Goal: Task Accomplishment & Management: Use online tool/utility

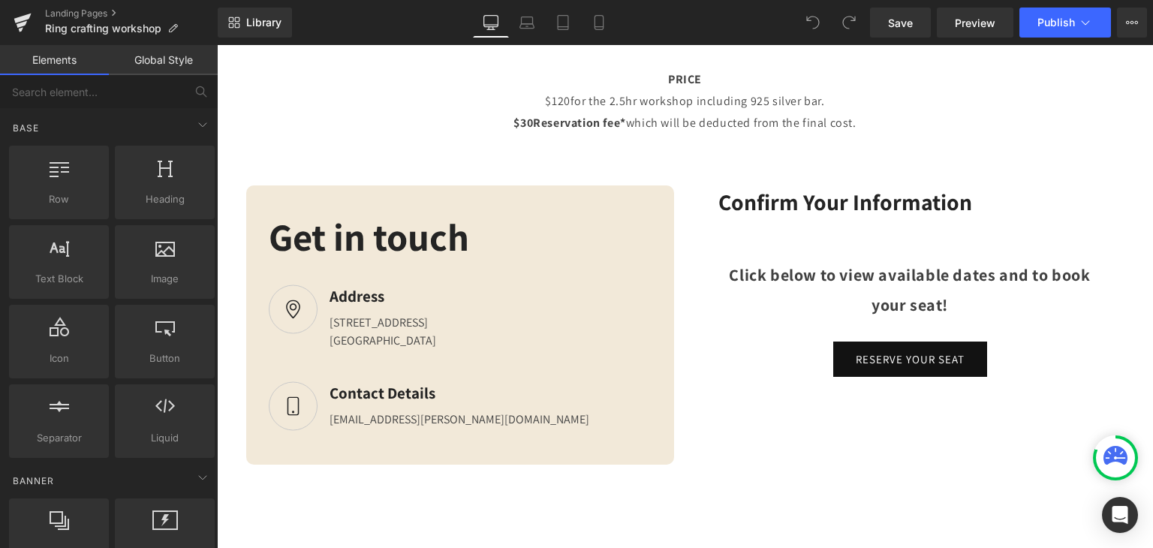
scroll to position [3516, 0]
click at [915, 337] on div "Text Block" at bounding box center [911, 331] width 384 height 22
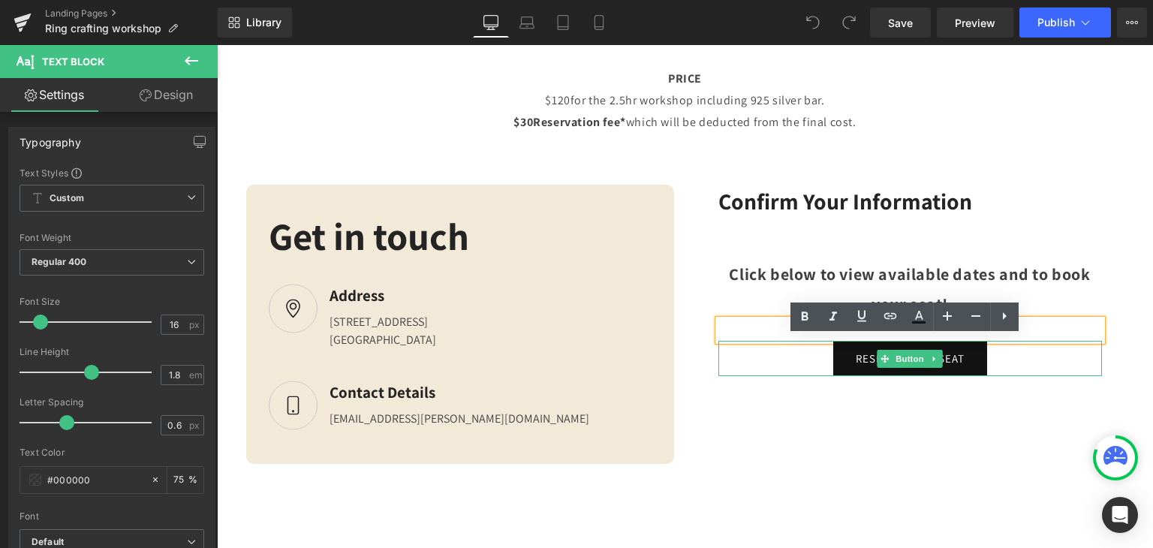
click at [905, 376] on link "RESERVE YOUR SEAT" at bounding box center [910, 358] width 154 height 35
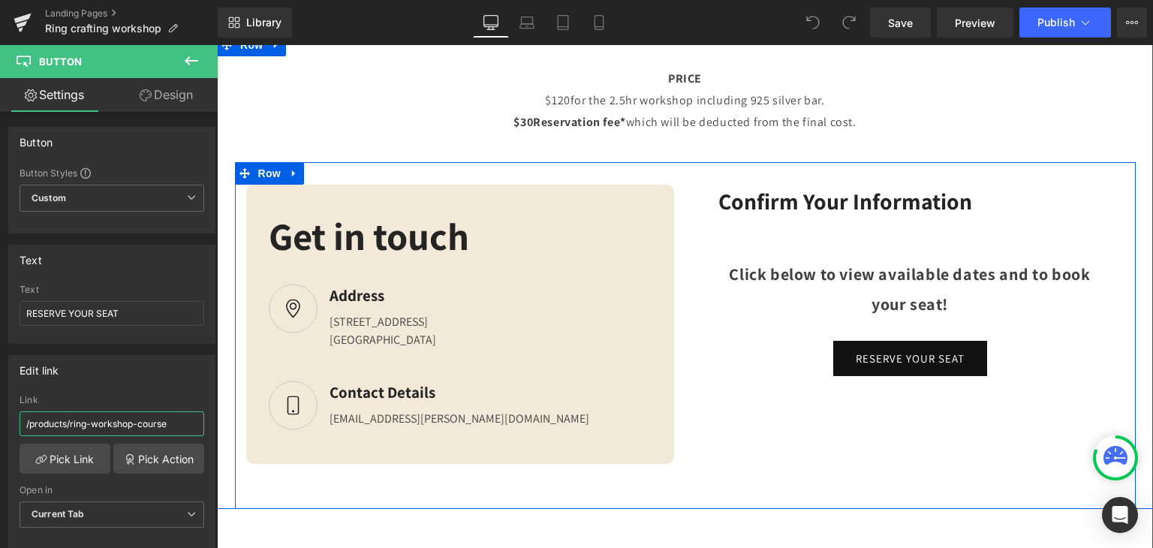
drag, startPoint x: 362, startPoint y: 466, endPoint x: 231, endPoint y: 420, distance: 138.4
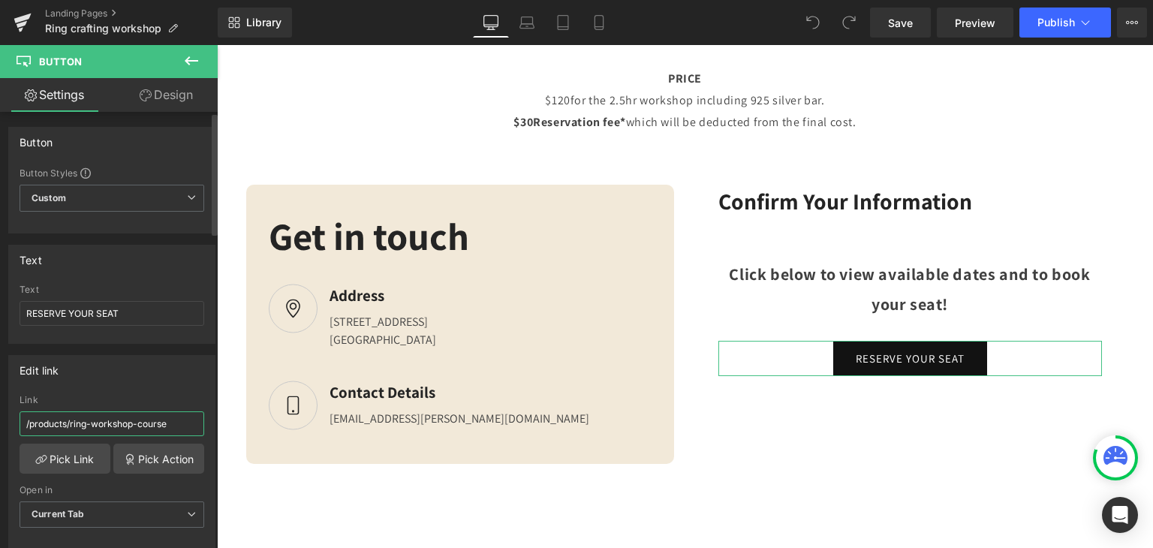
click at [194, 418] on input "/products/ring-workshop-course" at bounding box center [112, 423] width 185 height 25
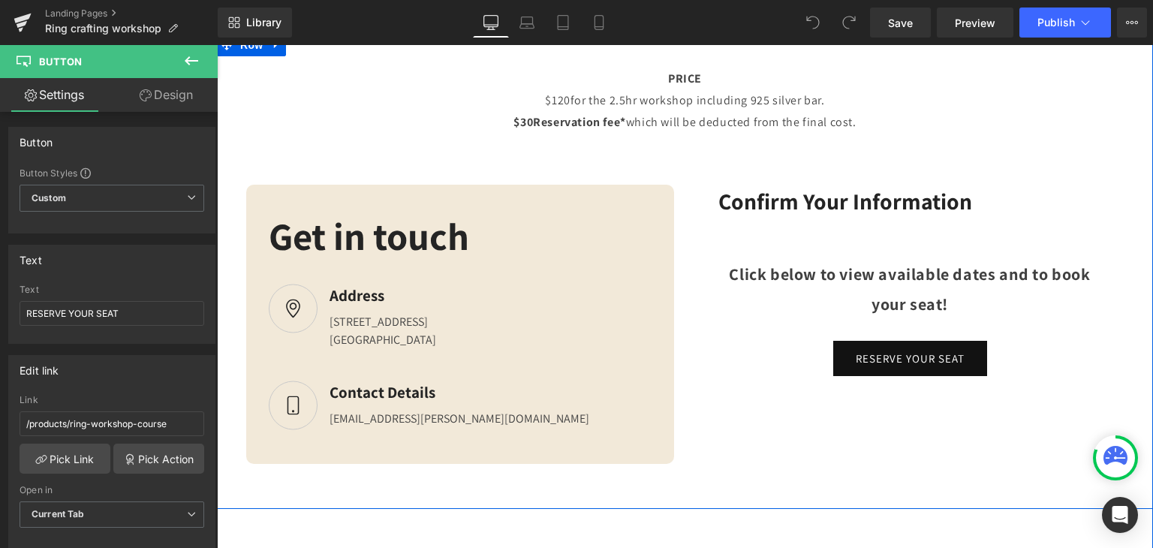
click at [1130, 167] on div "PRICE $120 for the 2.5hr workshop including 925 silver bar. $30 Reservation fee…" at bounding box center [685, 277] width 936 height 463
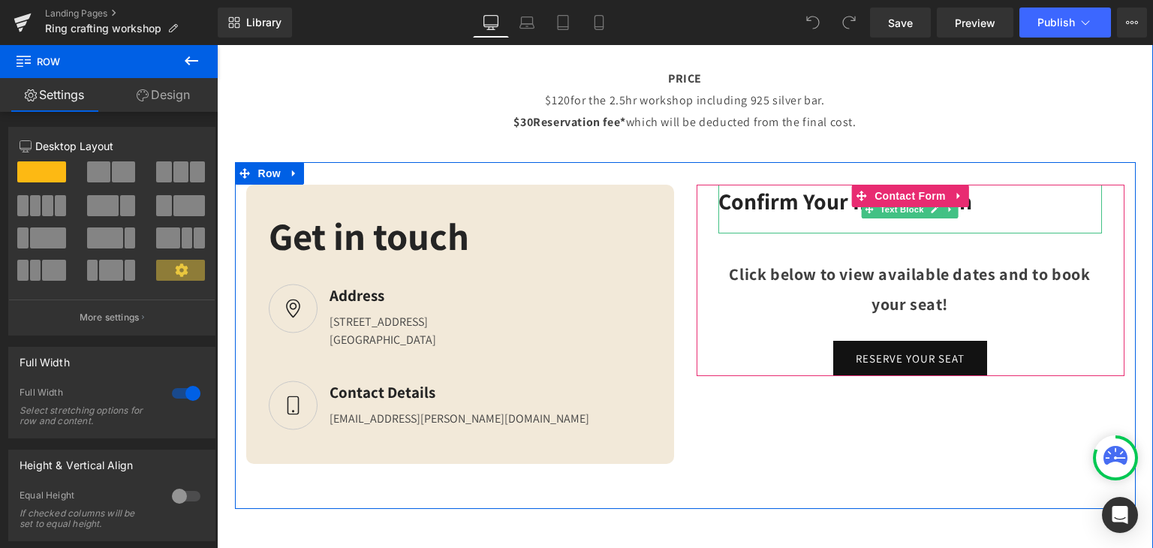
click at [791, 227] on div "Confirm Your Information" at bounding box center [911, 209] width 384 height 49
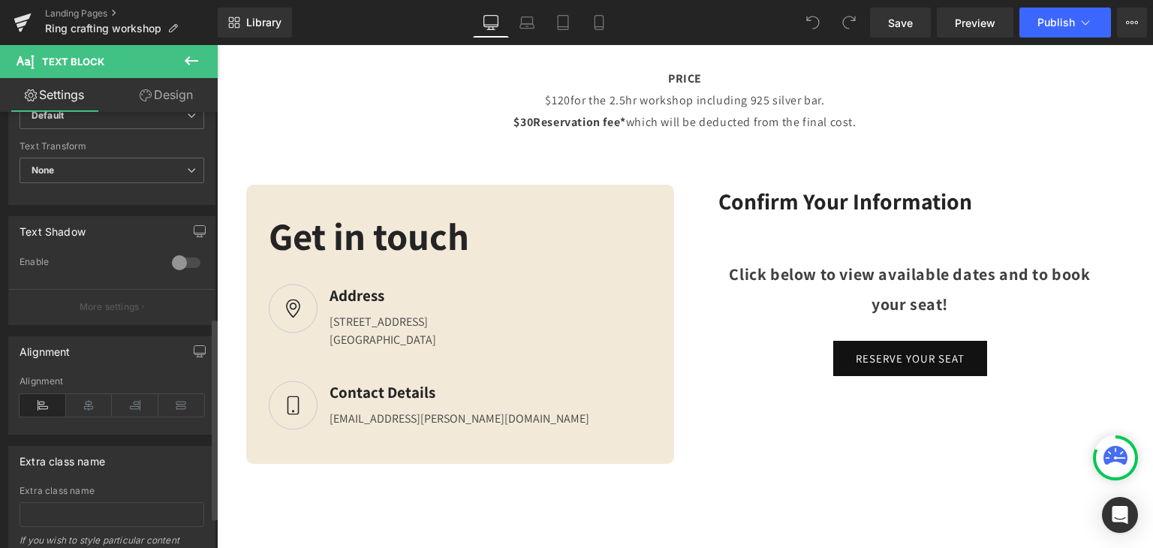
scroll to position [448, 0]
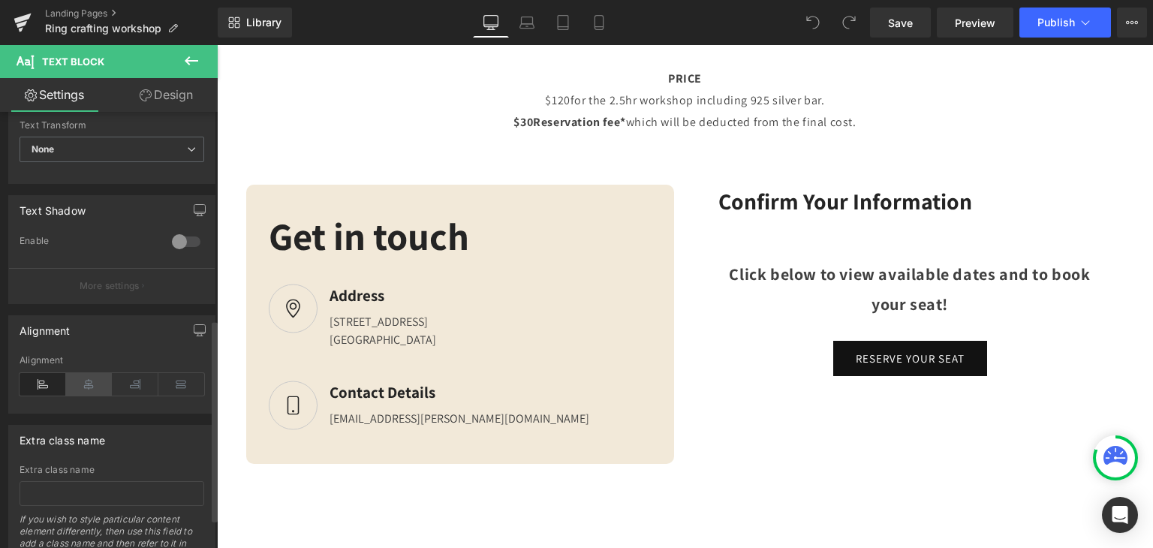
click at [99, 388] on icon at bounding box center [89, 384] width 47 height 23
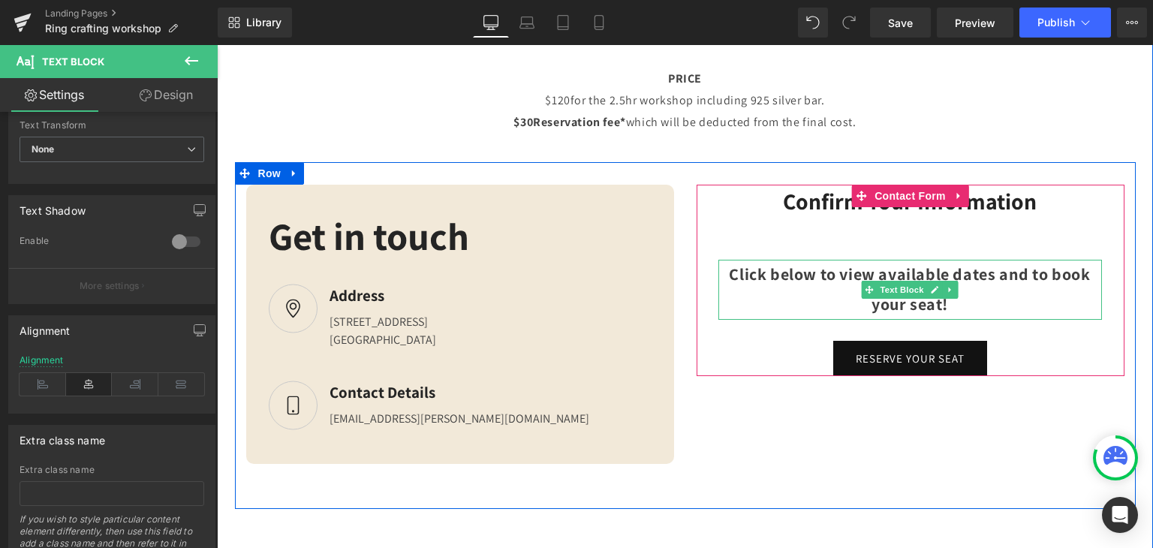
click at [818, 300] on strong "Click below to view available dates and to book your seat!" at bounding box center [909, 289] width 361 height 51
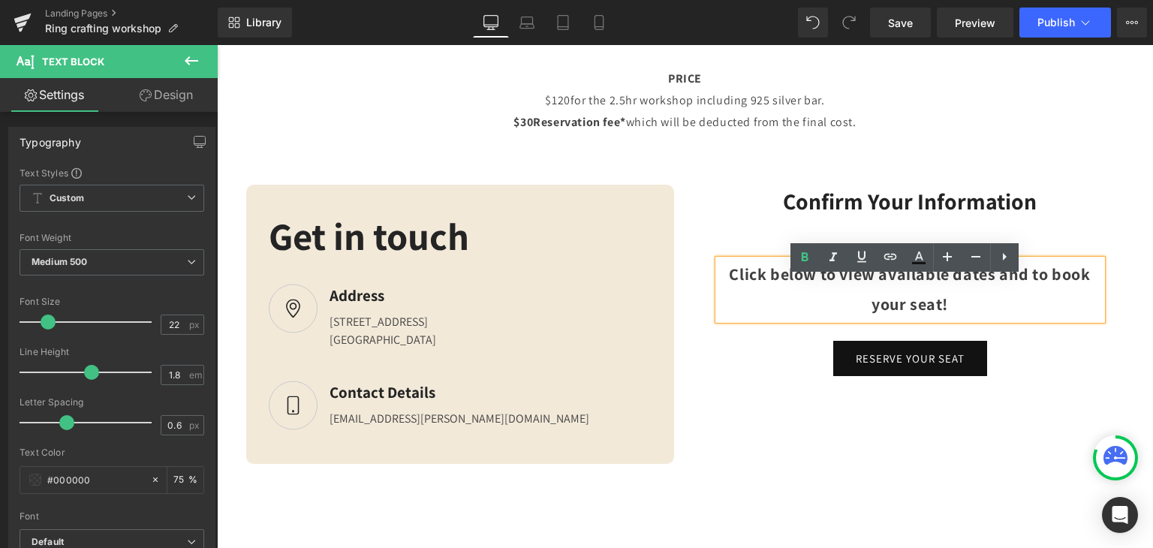
click at [831, 298] on strong "Click below to view available dates and to book your seat!" at bounding box center [909, 289] width 361 height 51
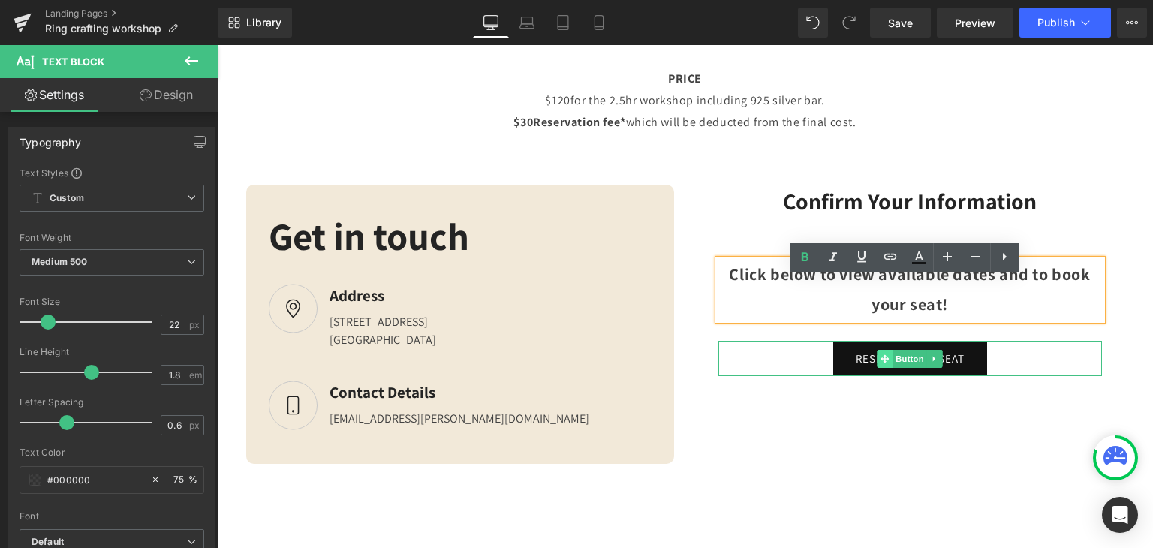
click at [881, 363] on icon at bounding box center [885, 358] width 8 height 9
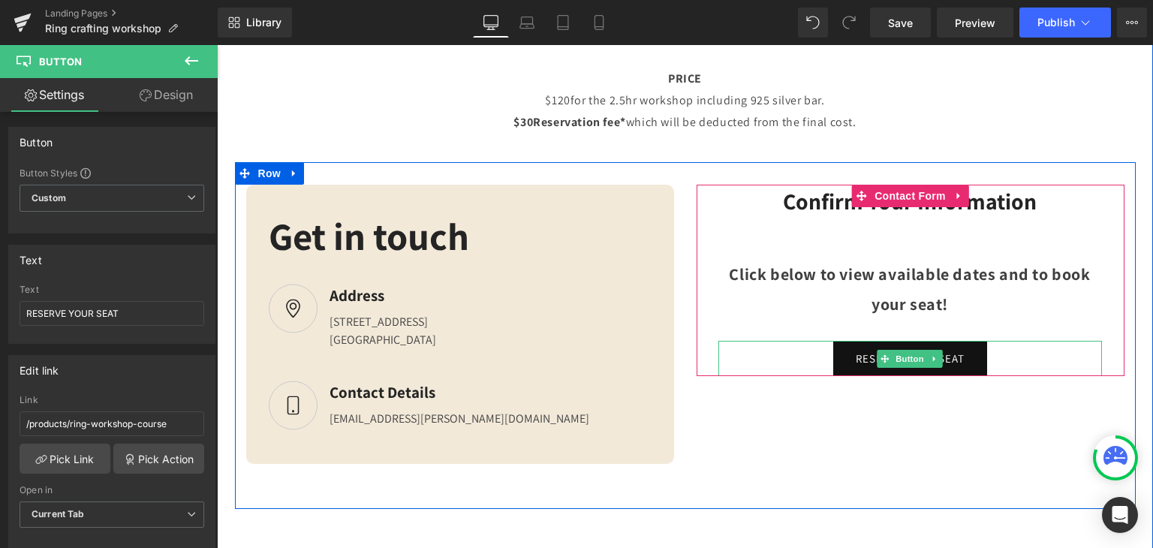
click at [836, 376] on link "RESERVE YOUR SEAT" at bounding box center [910, 358] width 154 height 35
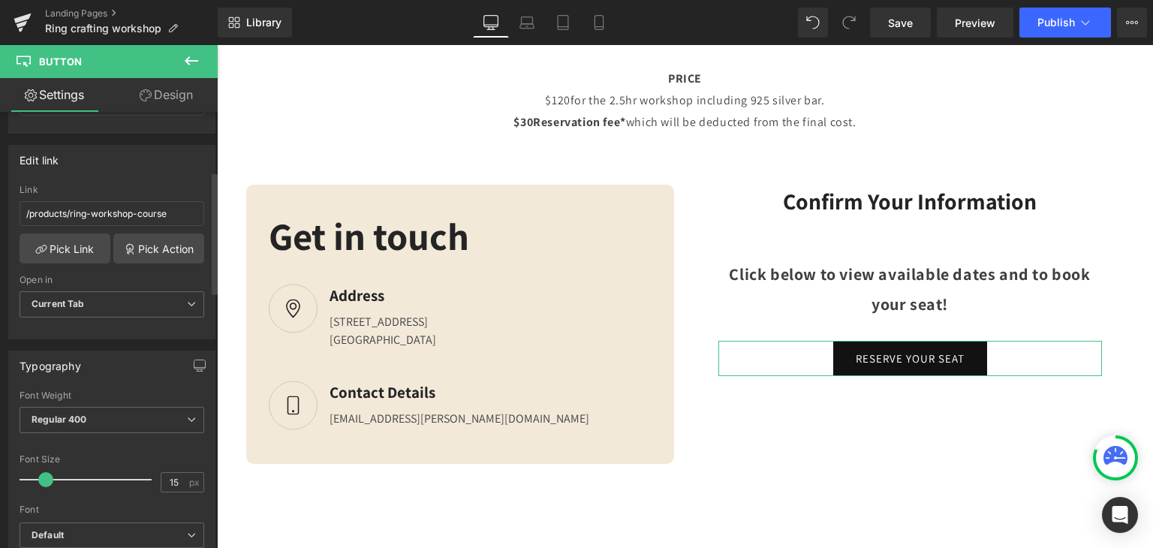
scroll to position [212, 0]
click at [146, 241] on link "Pick Action" at bounding box center [158, 247] width 91 height 30
click at [135, 190] on div "Edit link /products/ring-workshop-course Link /products/ring-workshop-course Pi…" at bounding box center [112, 235] width 225 height 206
click at [117, 295] on span "Current Tab" at bounding box center [112, 303] width 185 height 26
click at [142, 268] on div "/products/ring-workshop-course Link /products/ring-workshop-course Pick Link Pi…" at bounding box center [112, 260] width 206 height 154
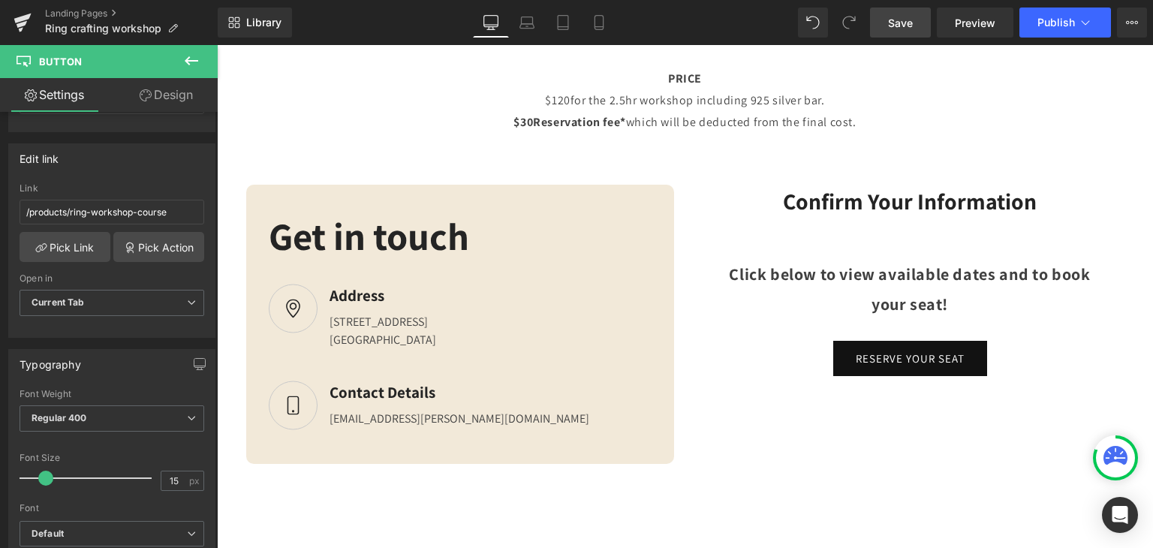
click at [900, 17] on span "Save" at bounding box center [900, 23] width 25 height 16
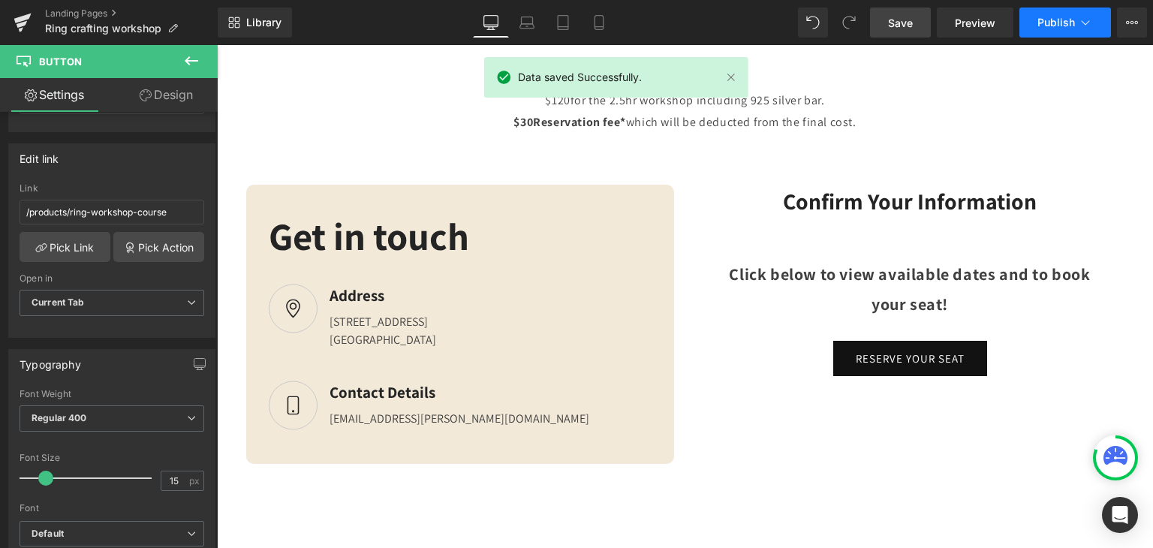
click at [1069, 25] on span "Publish" at bounding box center [1057, 23] width 38 height 12
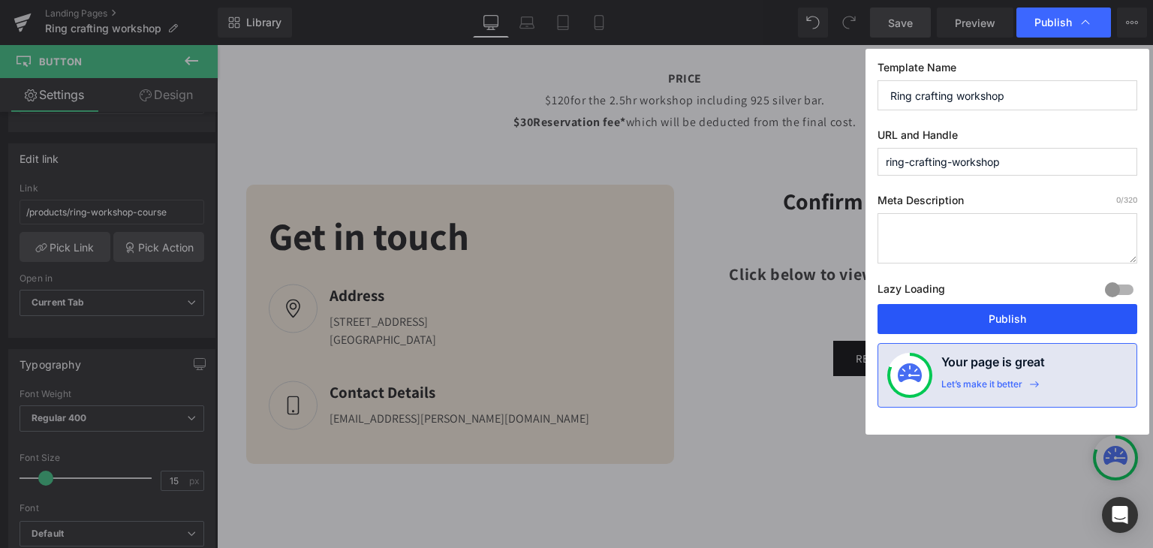
click at [1001, 323] on button "Publish" at bounding box center [1008, 319] width 260 height 30
